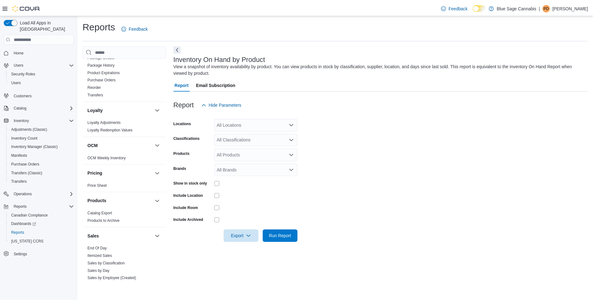
scroll to position [237, 0]
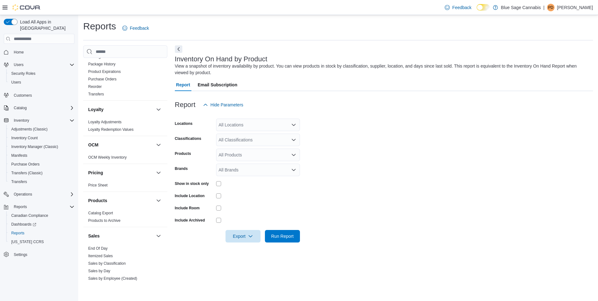
click at [105, 270] on link "Sales by Day" at bounding box center [99, 271] width 22 height 4
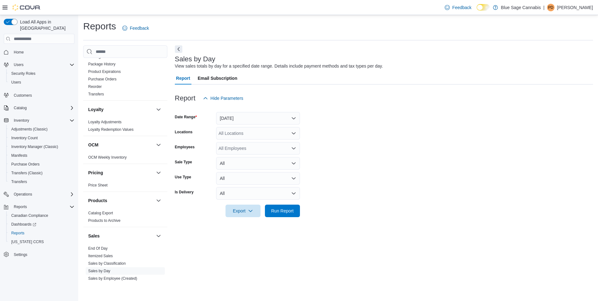
click at [98, 250] on link "End Of Day" at bounding box center [97, 248] width 19 height 4
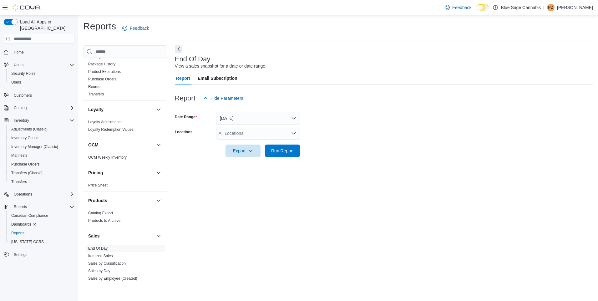
click at [285, 154] on span "Run Report" at bounding box center [282, 151] width 23 height 6
